Goal: Find specific page/section: Find specific page/section

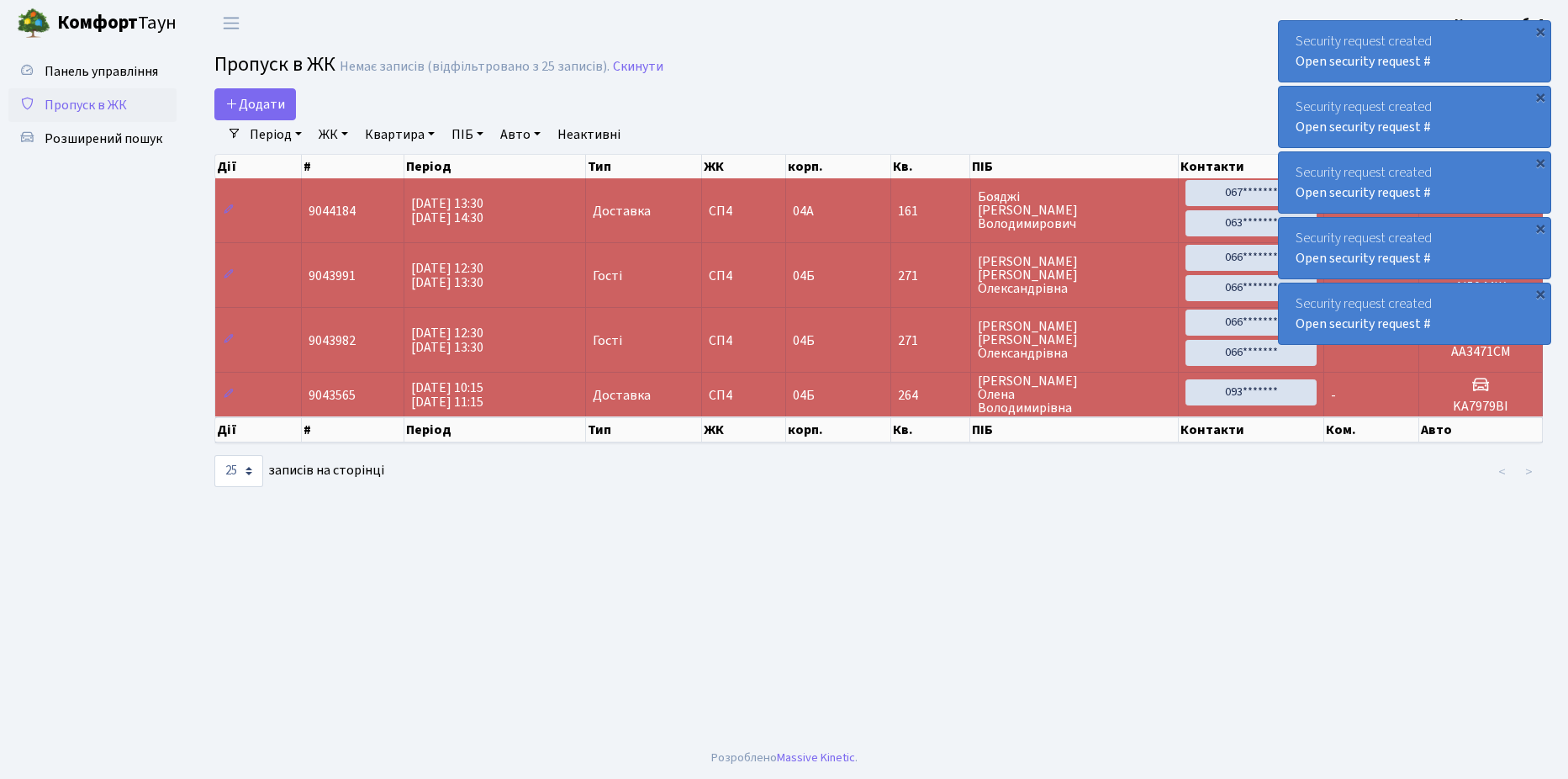
select select "25"
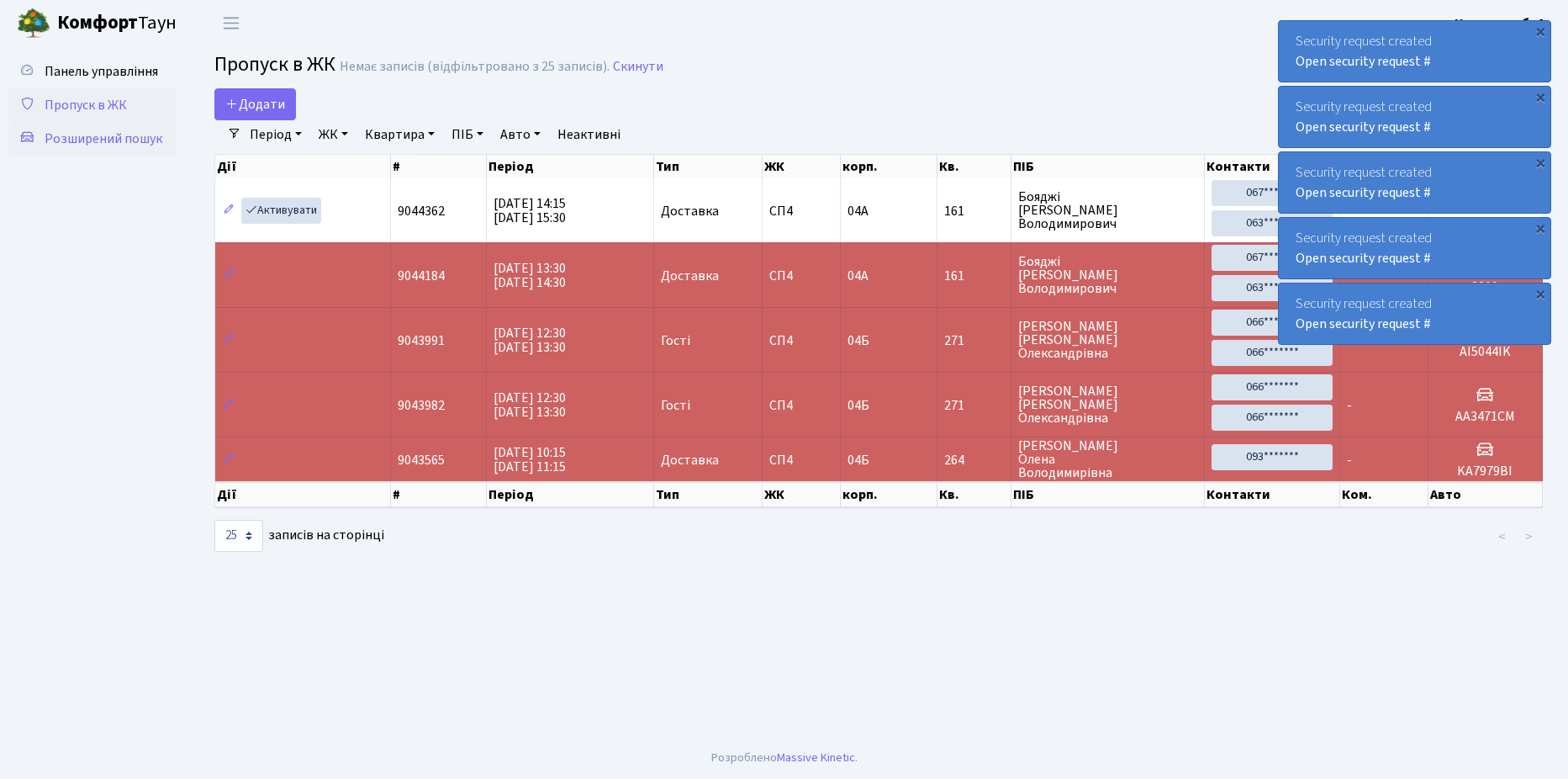
click at [110, 139] on span "Розширений пошук" at bounding box center [103, 138] width 118 height 18
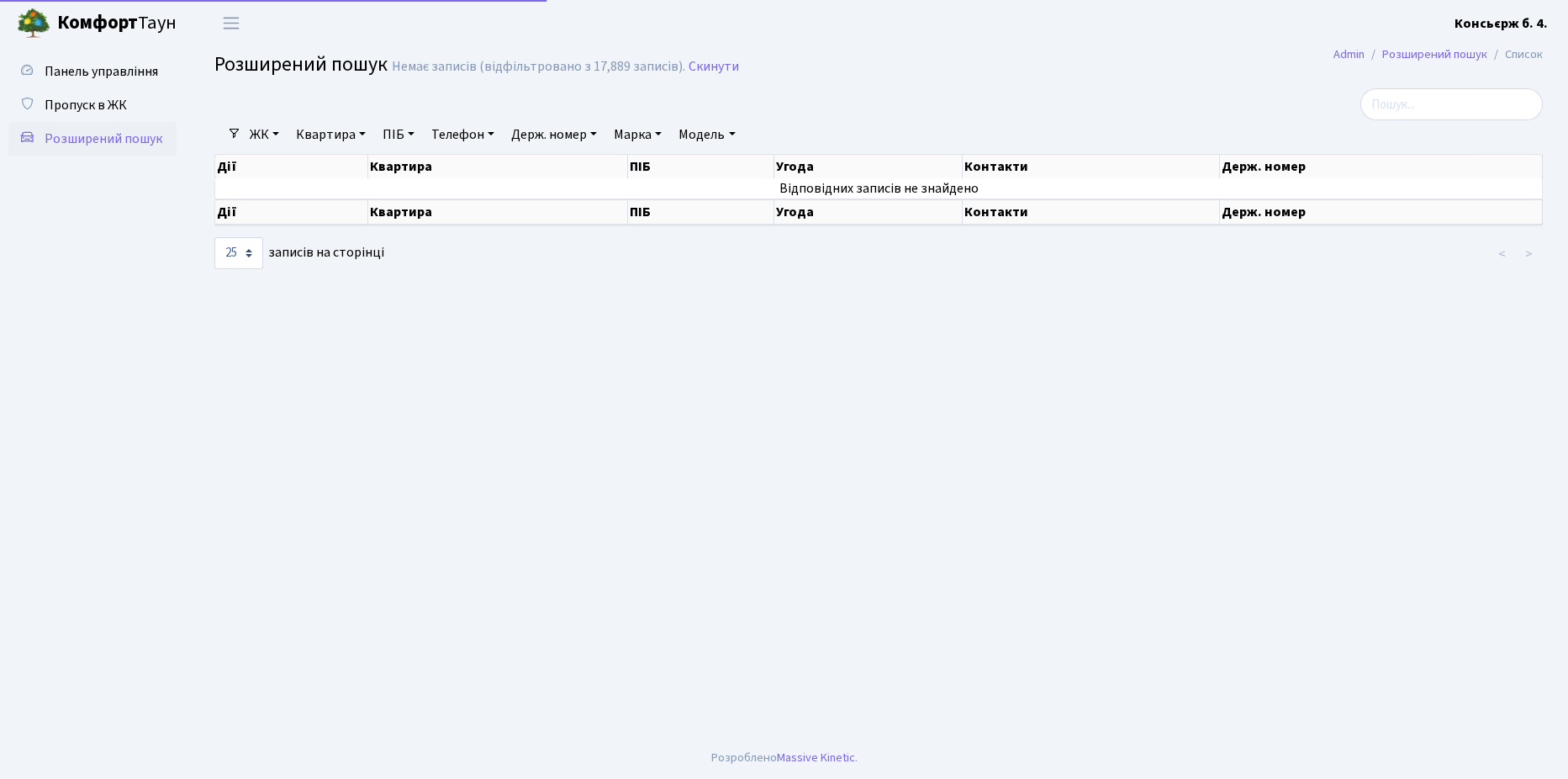
select select "25"
click at [102, 109] on span "Пропуск в ЖК" at bounding box center [86, 104] width 83 height 18
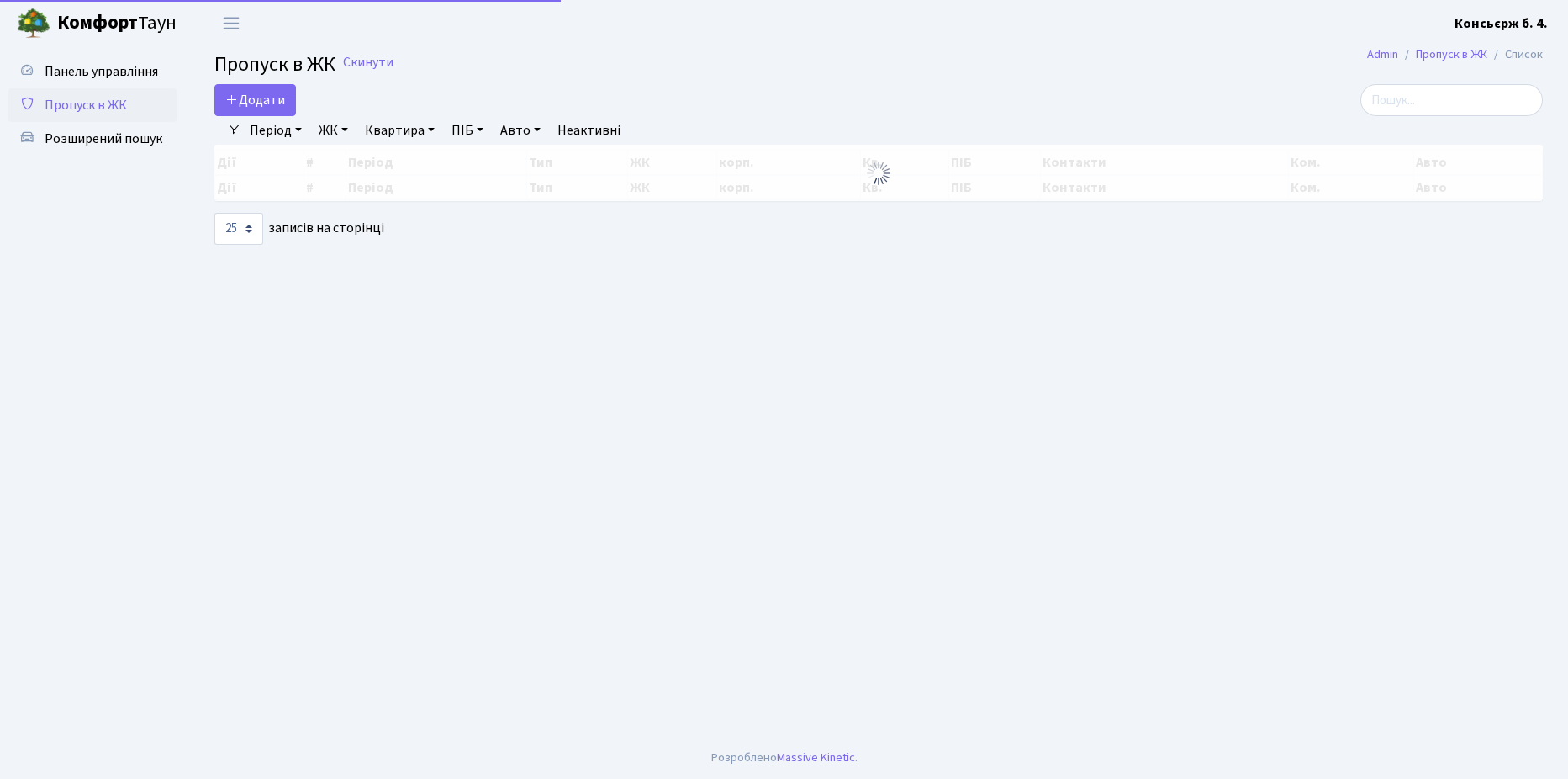
select select "25"
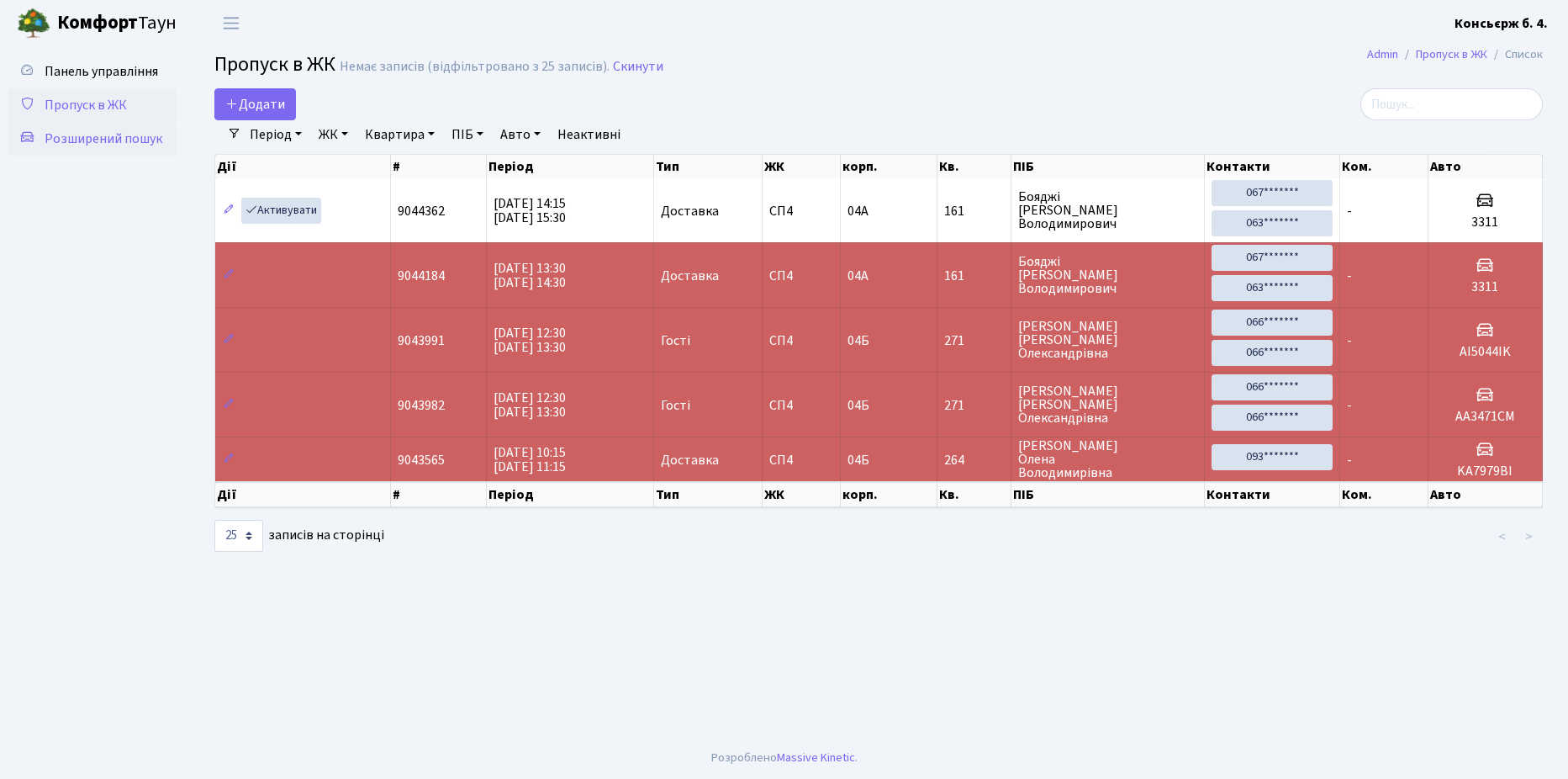
click at [96, 134] on span "Розширений пошук" at bounding box center [103, 138] width 118 height 18
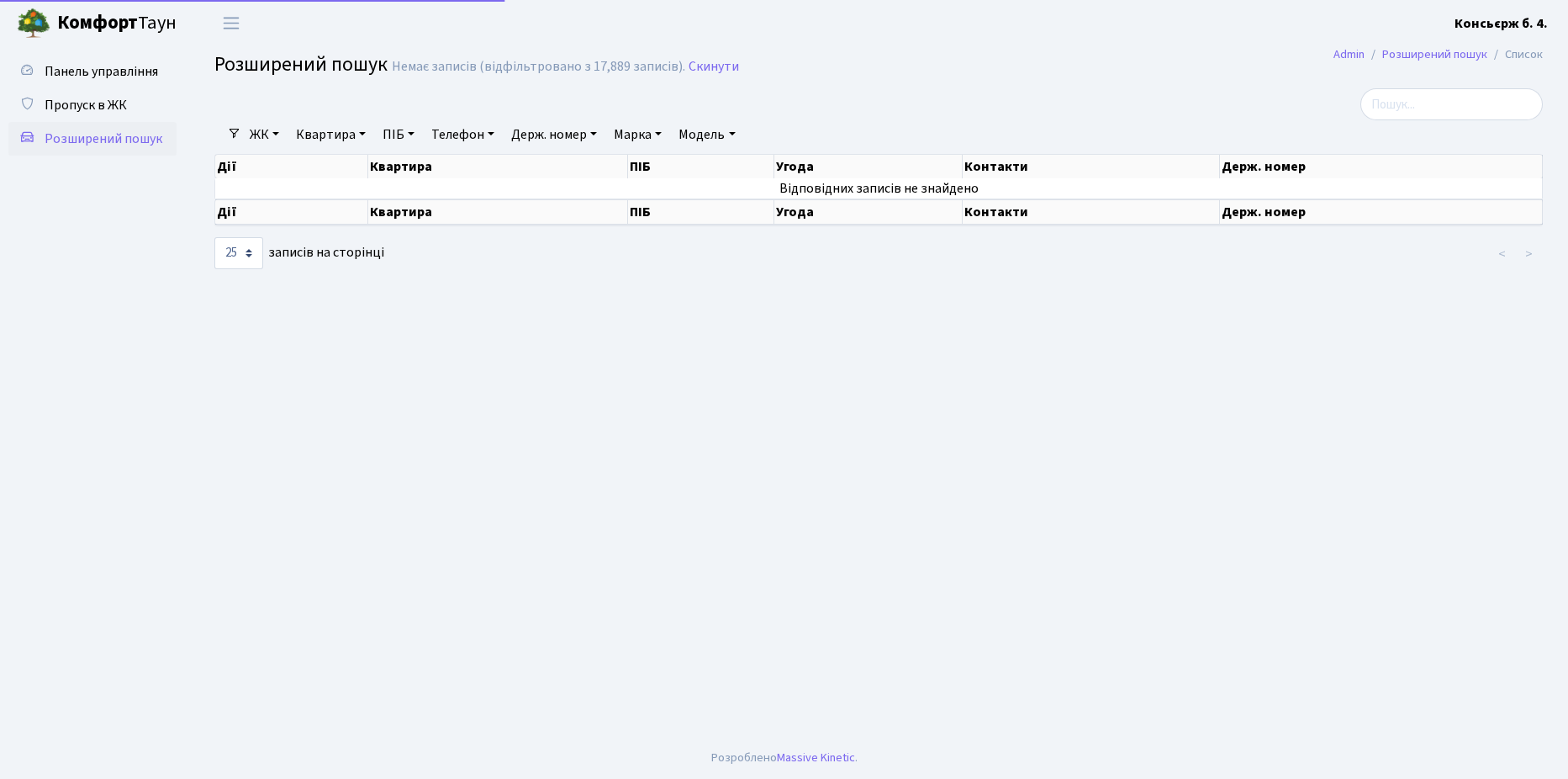
select select "25"
click at [1446, 104] on input "search" at bounding box center [1452, 103] width 183 height 32
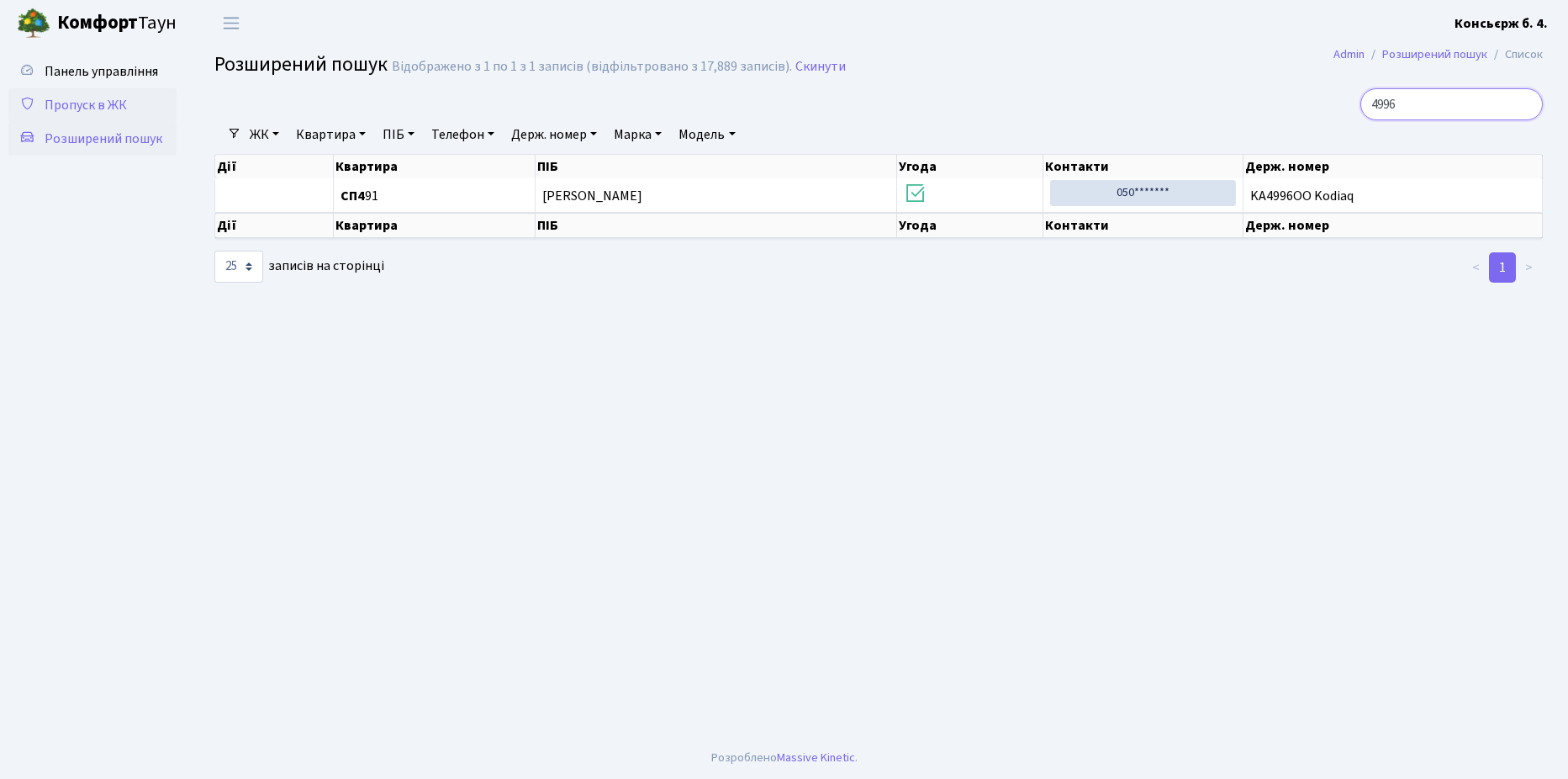
type input "4996"
click at [90, 101] on span "Пропуск в ЖК" at bounding box center [86, 104] width 83 height 18
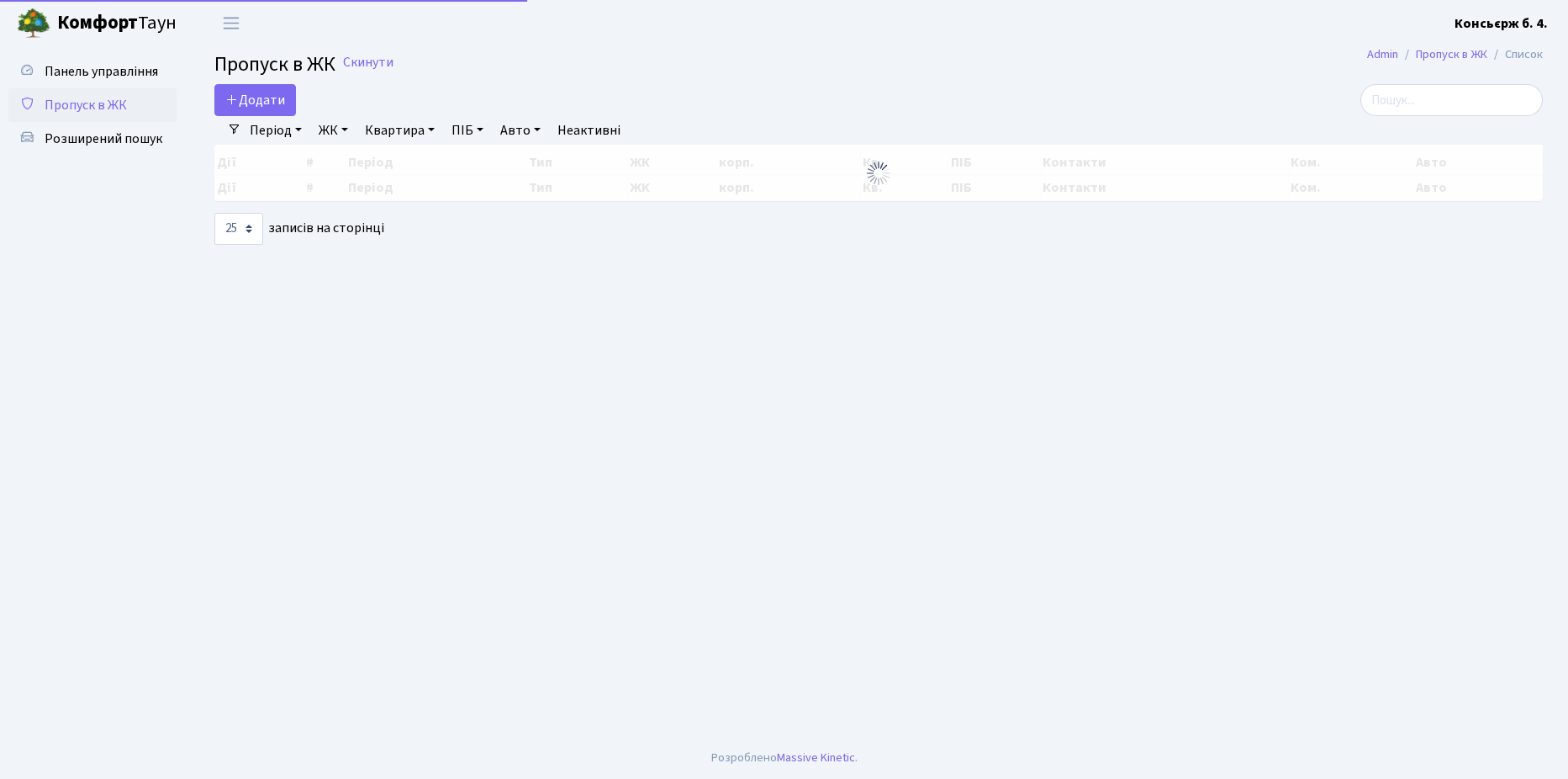
select select "25"
